Goal: Find specific page/section: Find specific page/section

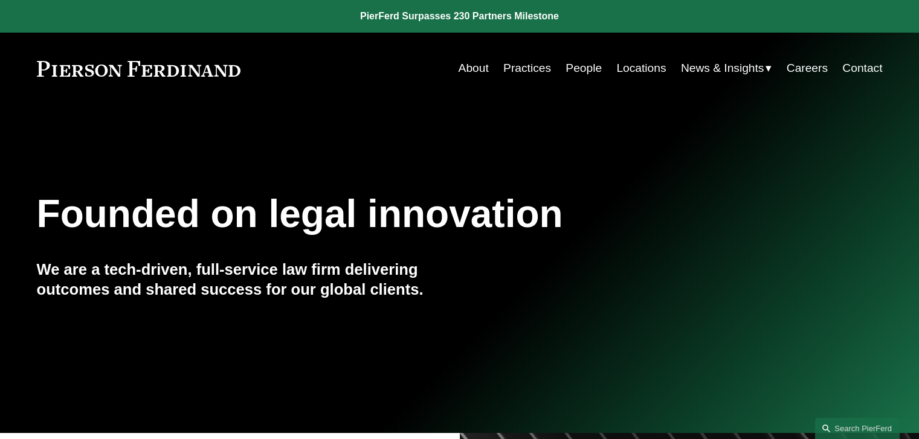
click at [659, 69] on link "Locations" at bounding box center [641, 68] width 50 height 23
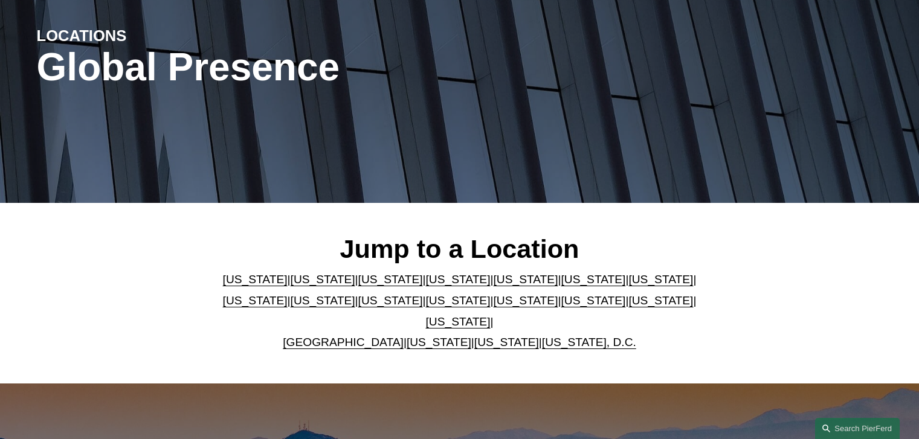
scroll to position [181, 0]
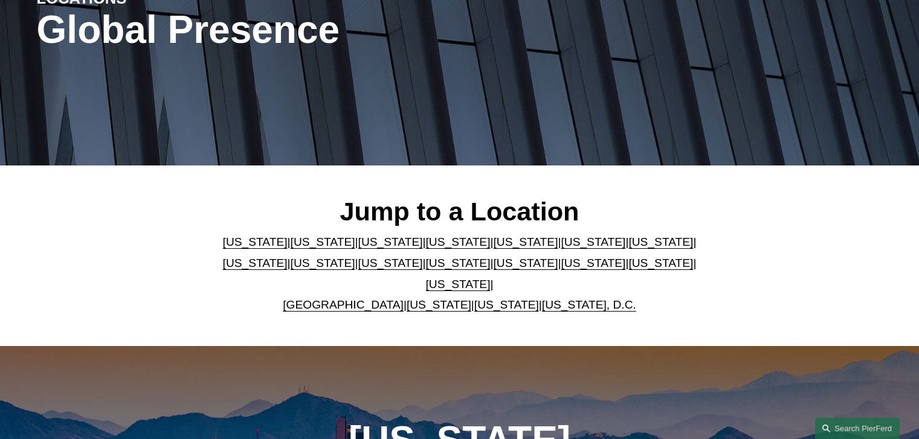
click at [522, 267] on p "Arizona | California | Colorado | Delaware | Florida | Georgia | Illinois | Mas…" at bounding box center [460, 273] width 494 height 83
click at [561, 268] on link "[US_STATE]" at bounding box center [593, 263] width 65 height 13
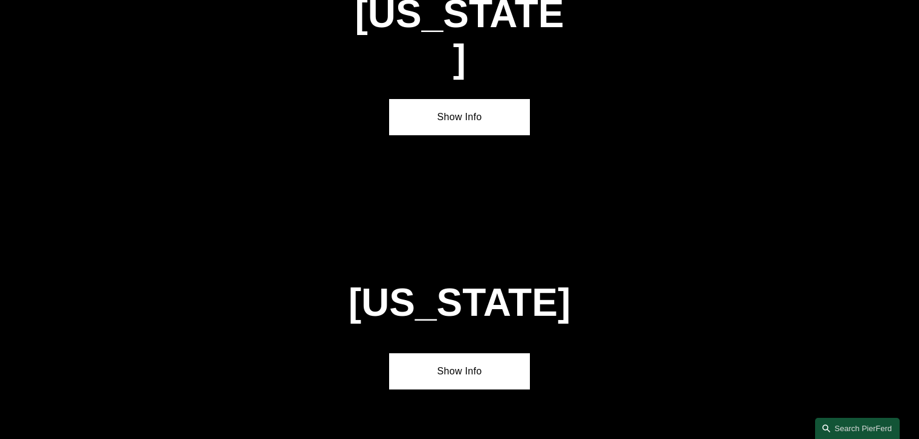
scroll to position [3665, 0]
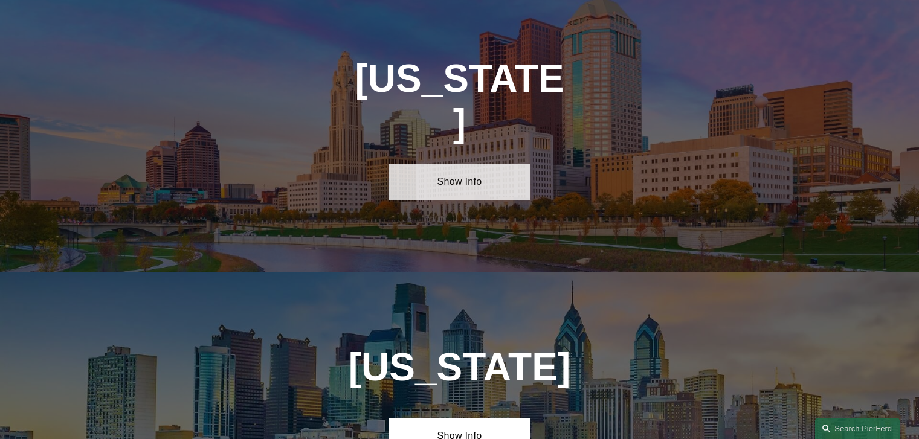
click at [451, 164] on link "Show Info" at bounding box center [459, 182] width 141 height 36
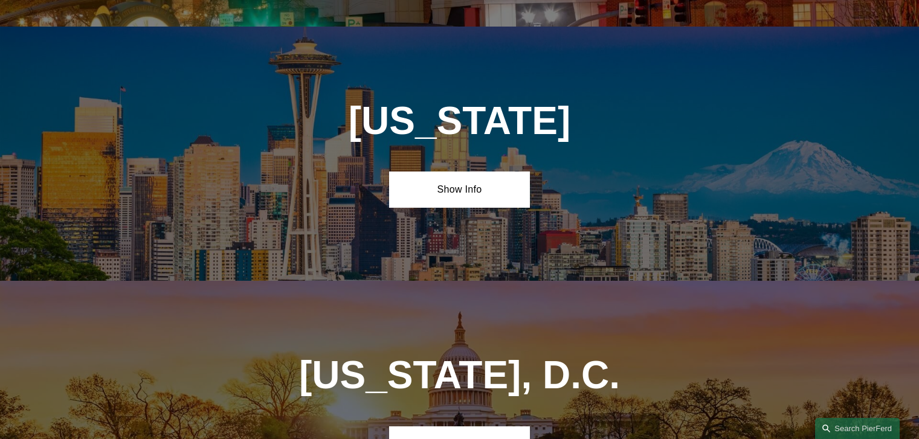
scroll to position [5381, 0]
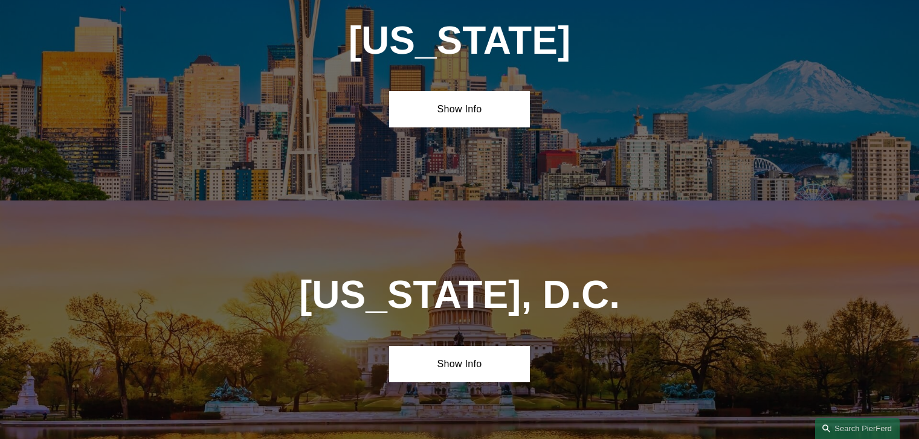
scroll to position [5200, 0]
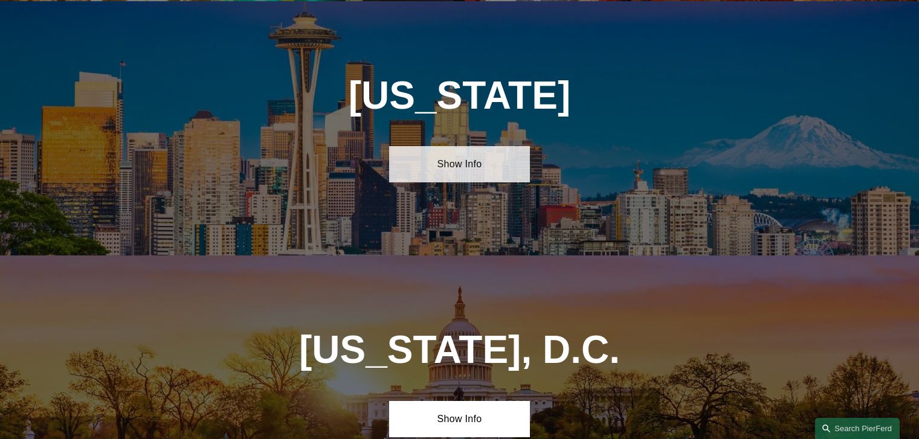
click at [446, 146] on link "Show Info" at bounding box center [459, 164] width 141 height 36
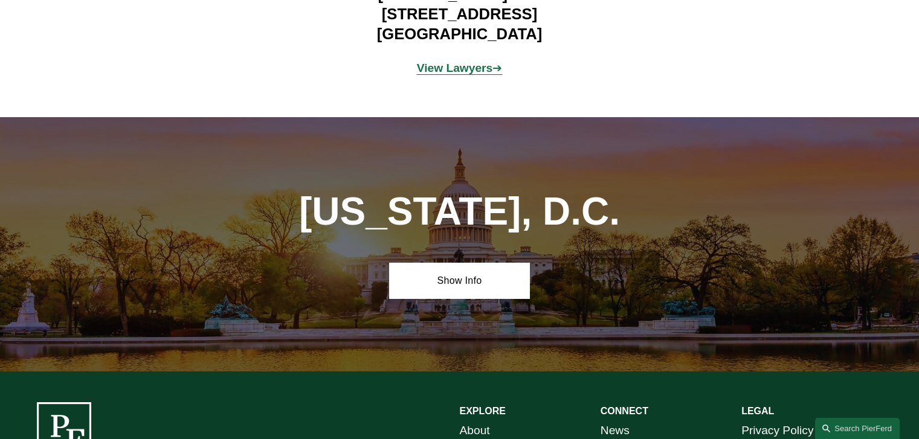
scroll to position [5589, 0]
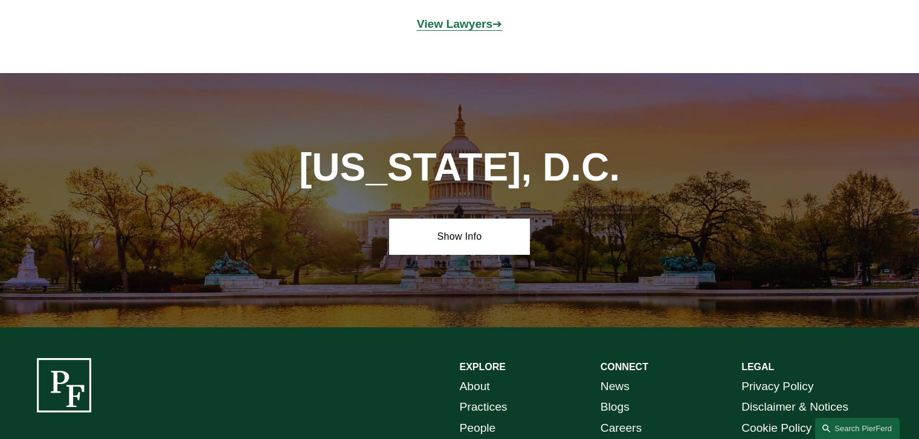
click at [461, 418] on link "People" at bounding box center [478, 428] width 36 height 21
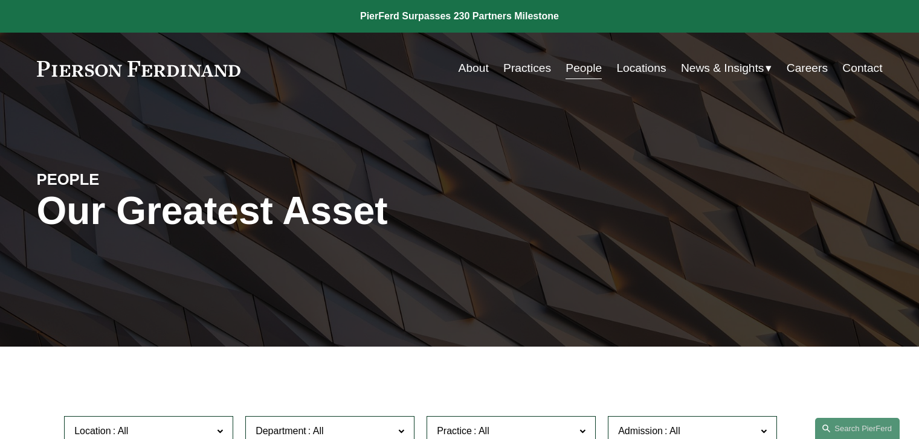
click at [567, 70] on link "People" at bounding box center [583, 68] width 36 height 23
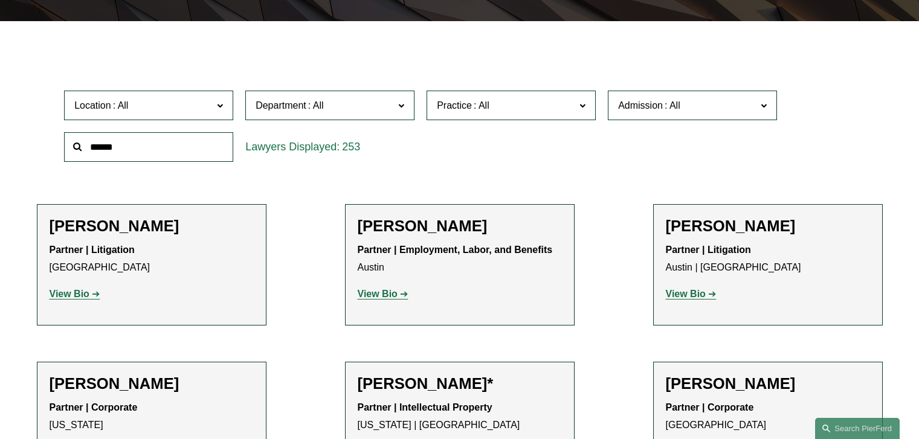
scroll to position [362, 0]
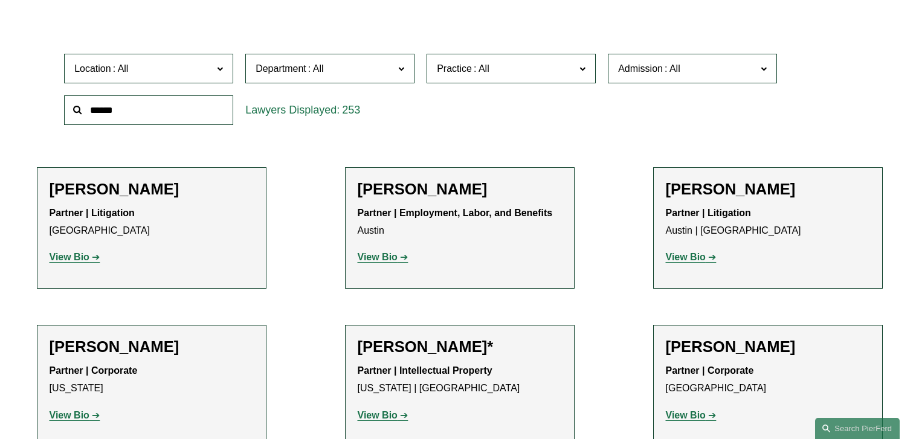
click at [216, 69] on label "Location" at bounding box center [148, 69] width 169 height 30
